Goal: Check status: Check status

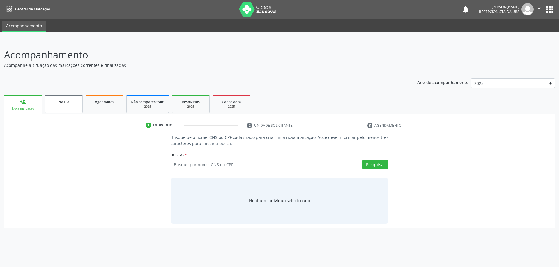
click at [70, 108] on link "Na fila" at bounding box center [64, 104] width 38 height 18
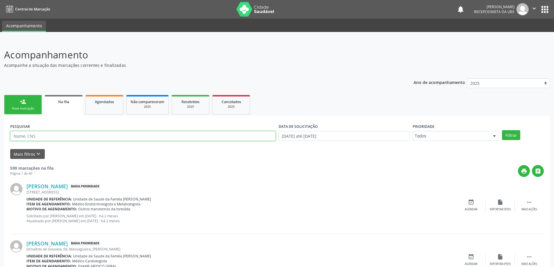
click at [102, 138] on input "text" at bounding box center [143, 136] width 266 height 10
click at [502, 130] on button "Filtrar" at bounding box center [511, 135] width 18 height 10
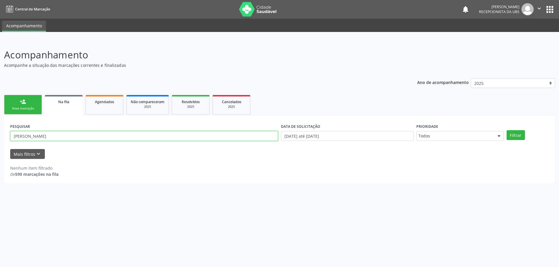
click at [102, 138] on input "[PERSON_NAME]" at bounding box center [144, 136] width 268 height 10
type input "m"
click at [62, 137] on input "text" at bounding box center [144, 136] width 268 height 10
click at [92, 121] on div "PESQUISAR DATA DE SOLICITAÇÃO [DATE] até [DATE] Prioridade Todos Todos Baixa Pr…" at bounding box center [279, 150] width 551 height 68
click at [56, 100] on div "Na fila" at bounding box center [64, 102] width 30 height 6
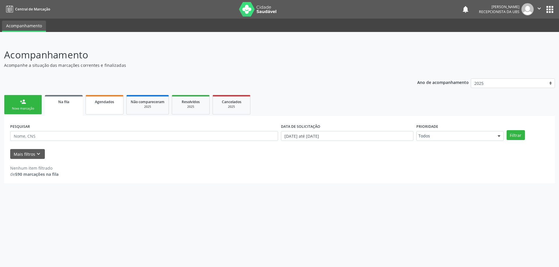
click at [112, 108] on link "Agendados" at bounding box center [105, 104] width 38 height 19
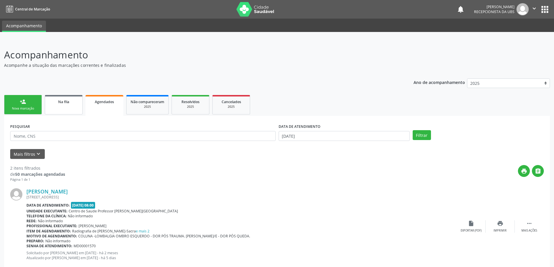
click at [79, 98] on link "Na fila" at bounding box center [64, 104] width 38 height 19
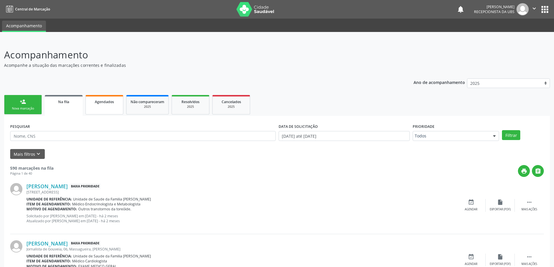
click at [113, 104] on span "Agendados" at bounding box center [104, 102] width 19 height 5
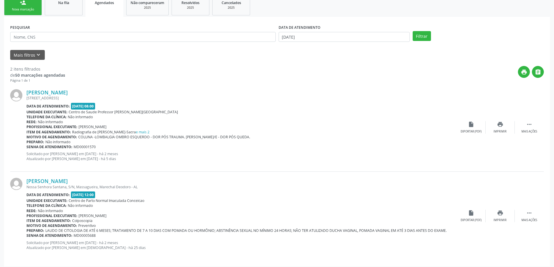
scroll to position [103, 0]
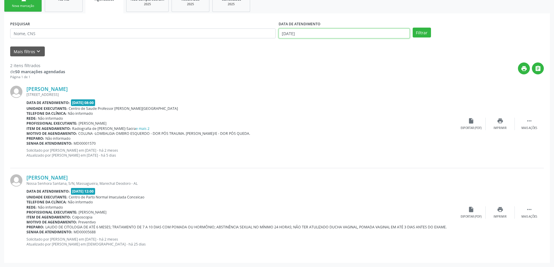
click at [288, 34] on input "[DATE]" at bounding box center [344, 34] width 131 height 10
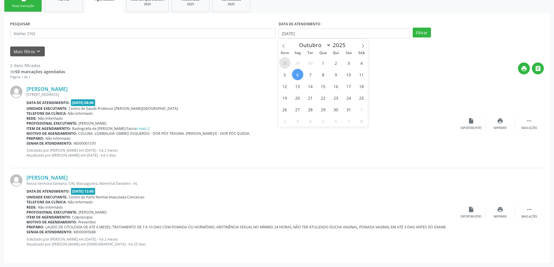
click at [285, 57] on span "28" at bounding box center [284, 62] width 11 height 11
type input "[DATE]"
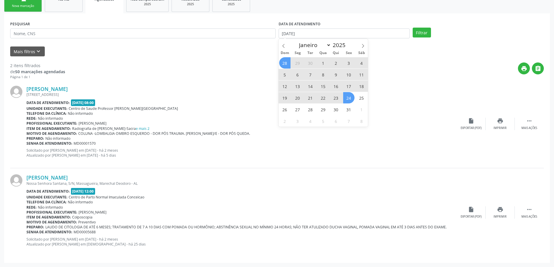
click at [345, 97] on span "24" at bounding box center [348, 97] width 11 height 11
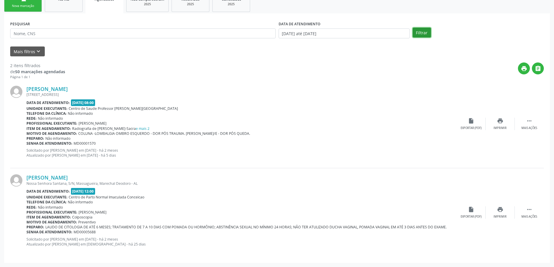
click at [422, 33] on button "Filtrar" at bounding box center [422, 33] width 18 height 10
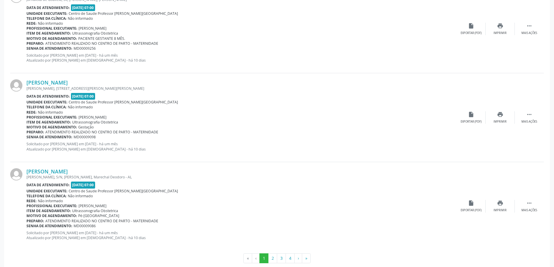
scroll to position [1275, 0]
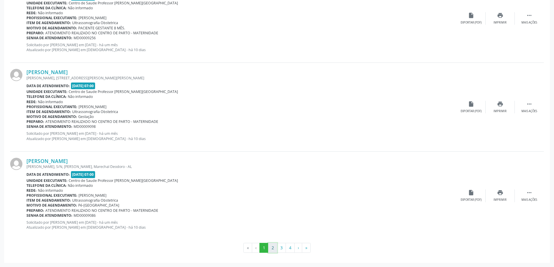
click at [273, 250] on button "2" at bounding box center [272, 248] width 9 height 10
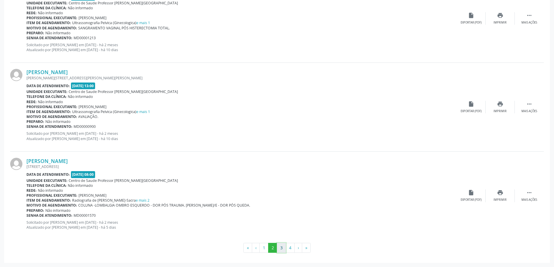
click at [281, 247] on button "3" at bounding box center [281, 248] width 9 height 10
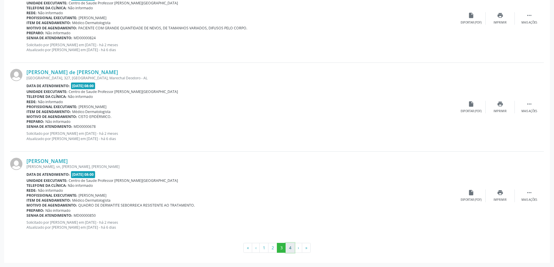
click at [291, 248] on button "4" at bounding box center [290, 248] width 9 height 10
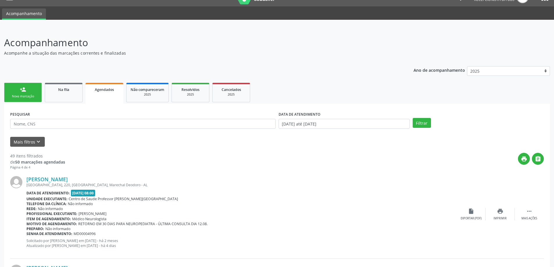
scroll to position [0, 0]
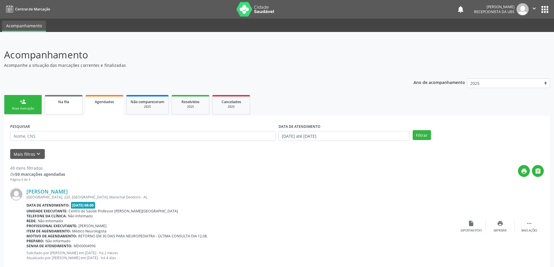
click at [64, 107] on link "Na fila" at bounding box center [64, 104] width 38 height 19
